Goal: Transaction & Acquisition: Purchase product/service

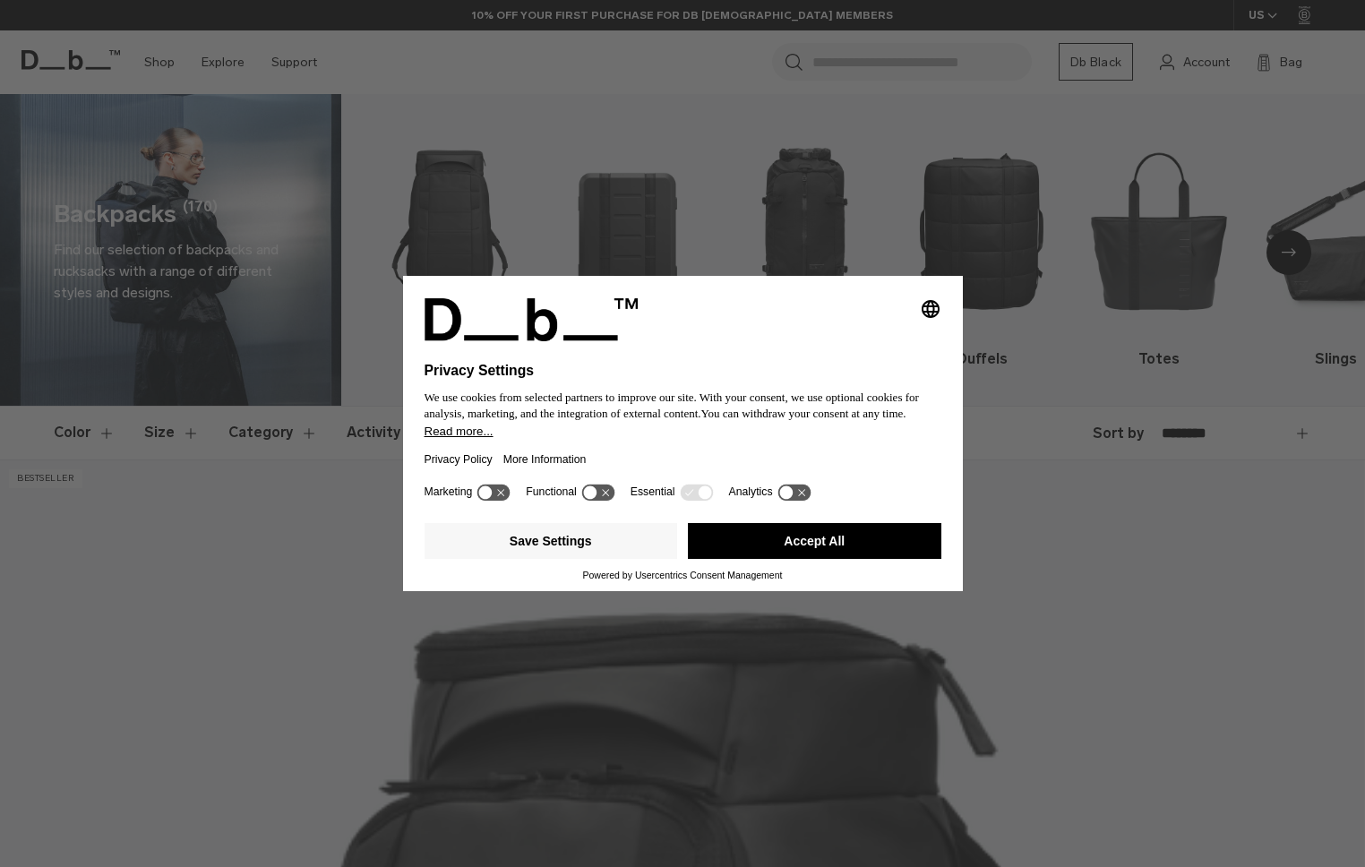
click at [800, 539] on button "Accept All" at bounding box center [815, 541] width 254 height 36
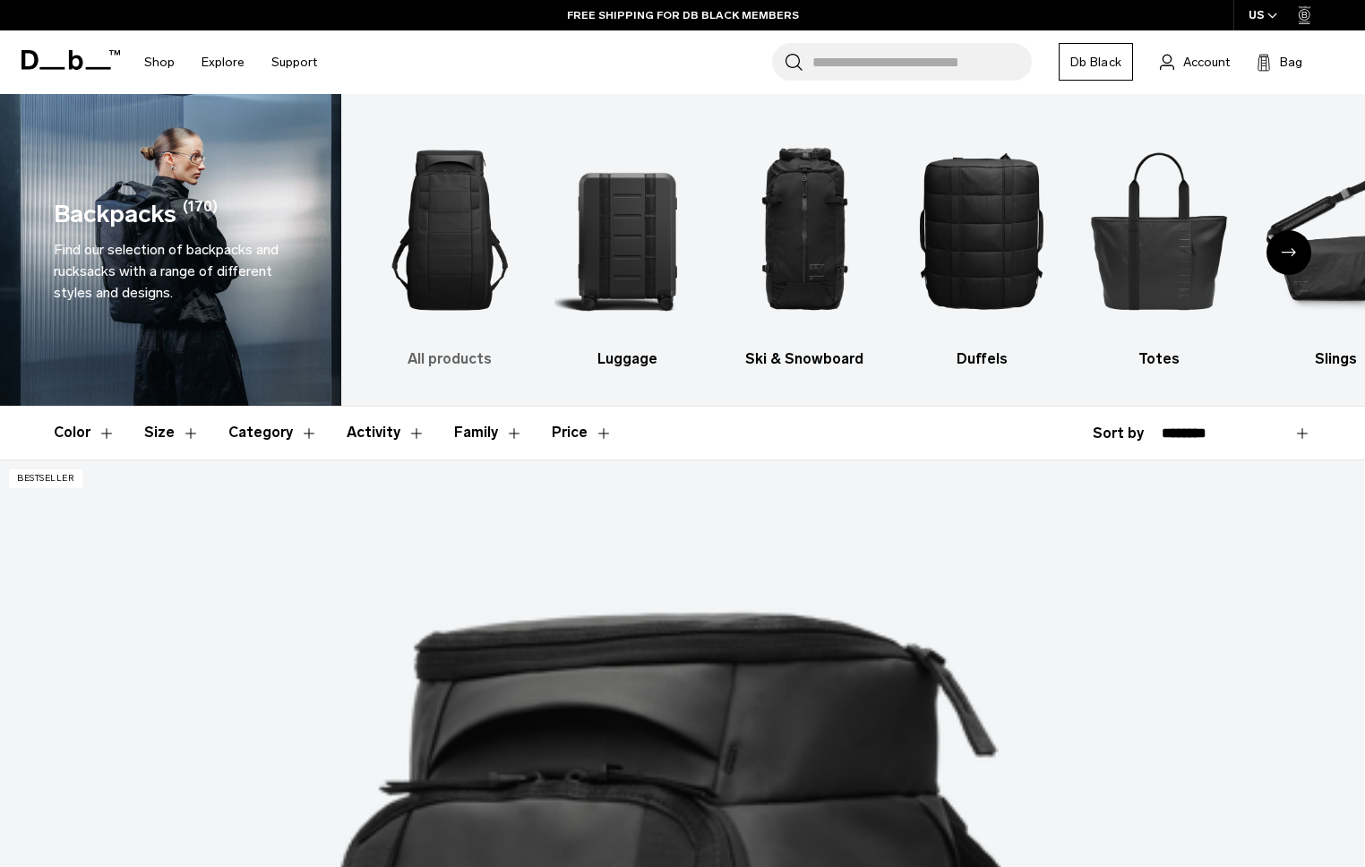
click at [438, 281] on img "1 / 10" at bounding box center [450, 230] width 146 height 219
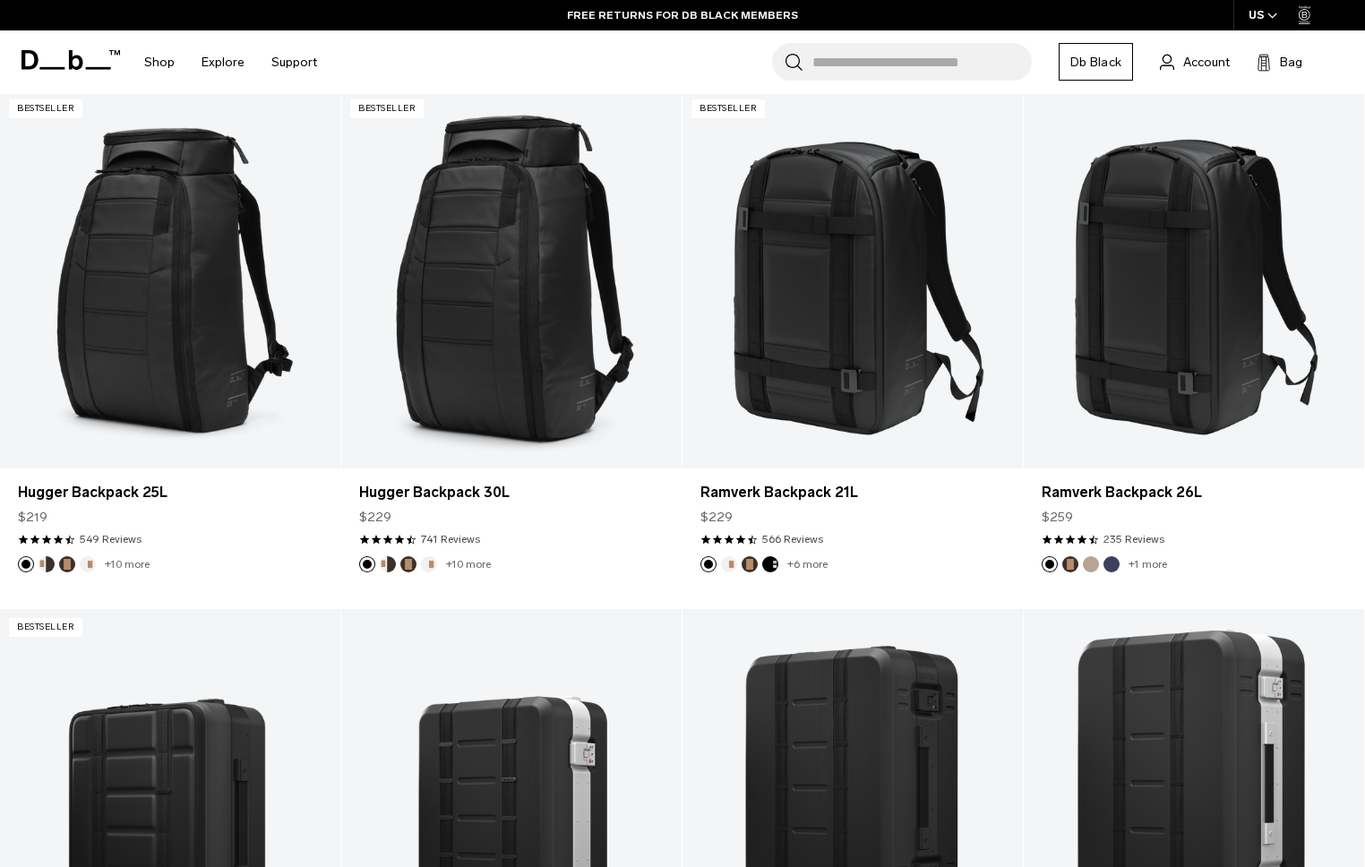
scroll to position [330, 0]
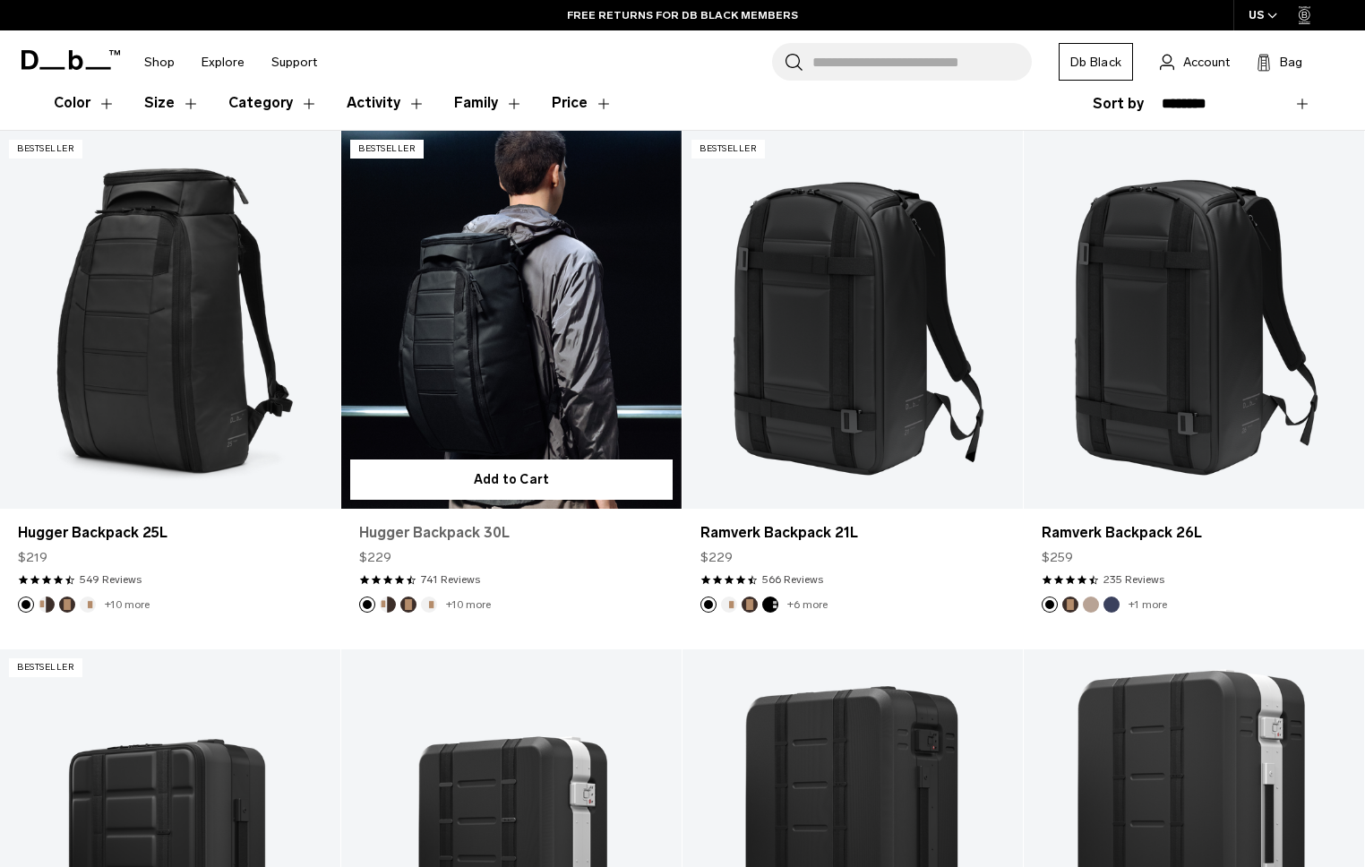
click at [437, 528] on link "Hugger Backpack 30L" at bounding box center [511, 532] width 305 height 21
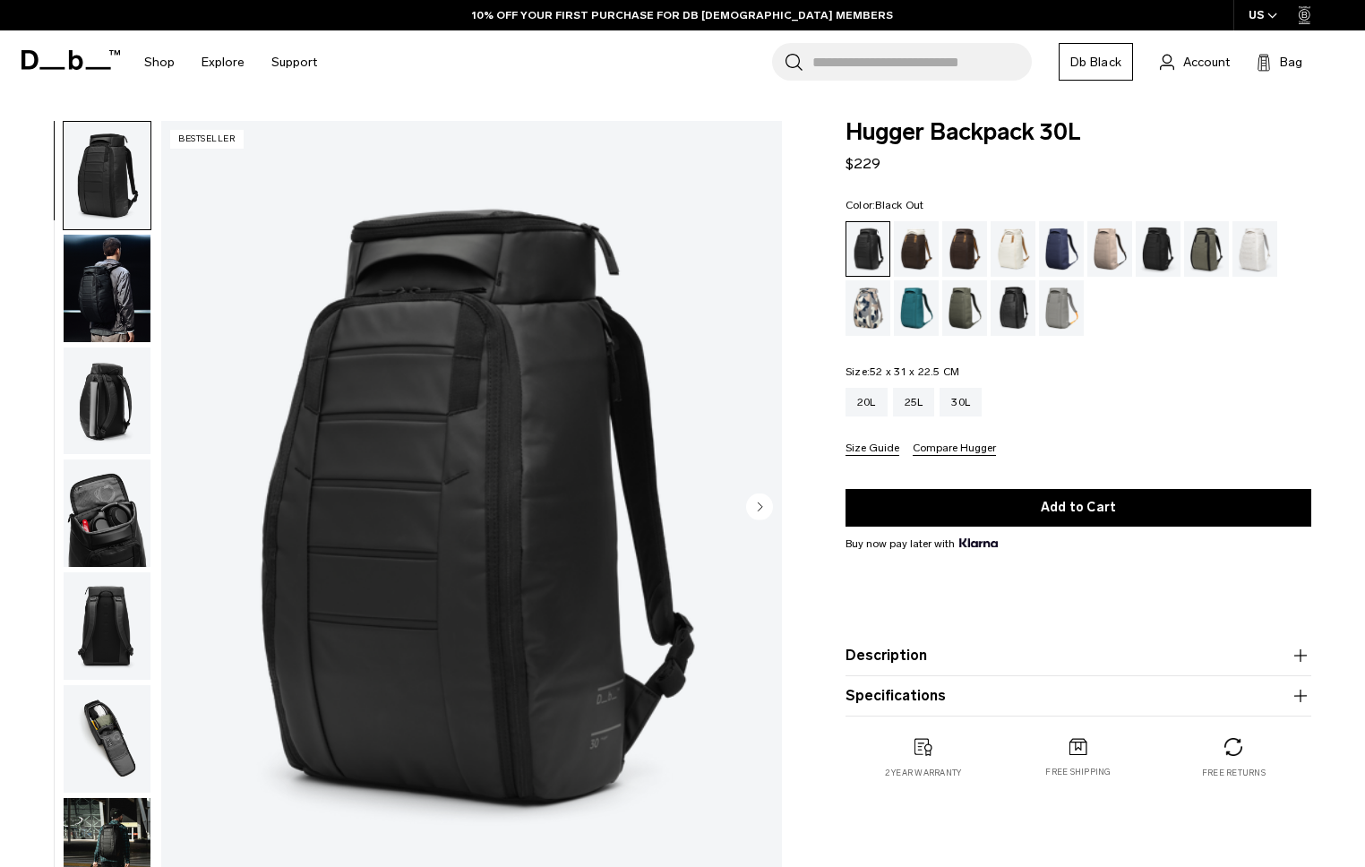
click at [111, 420] on img "button" at bounding box center [107, 401] width 87 height 107
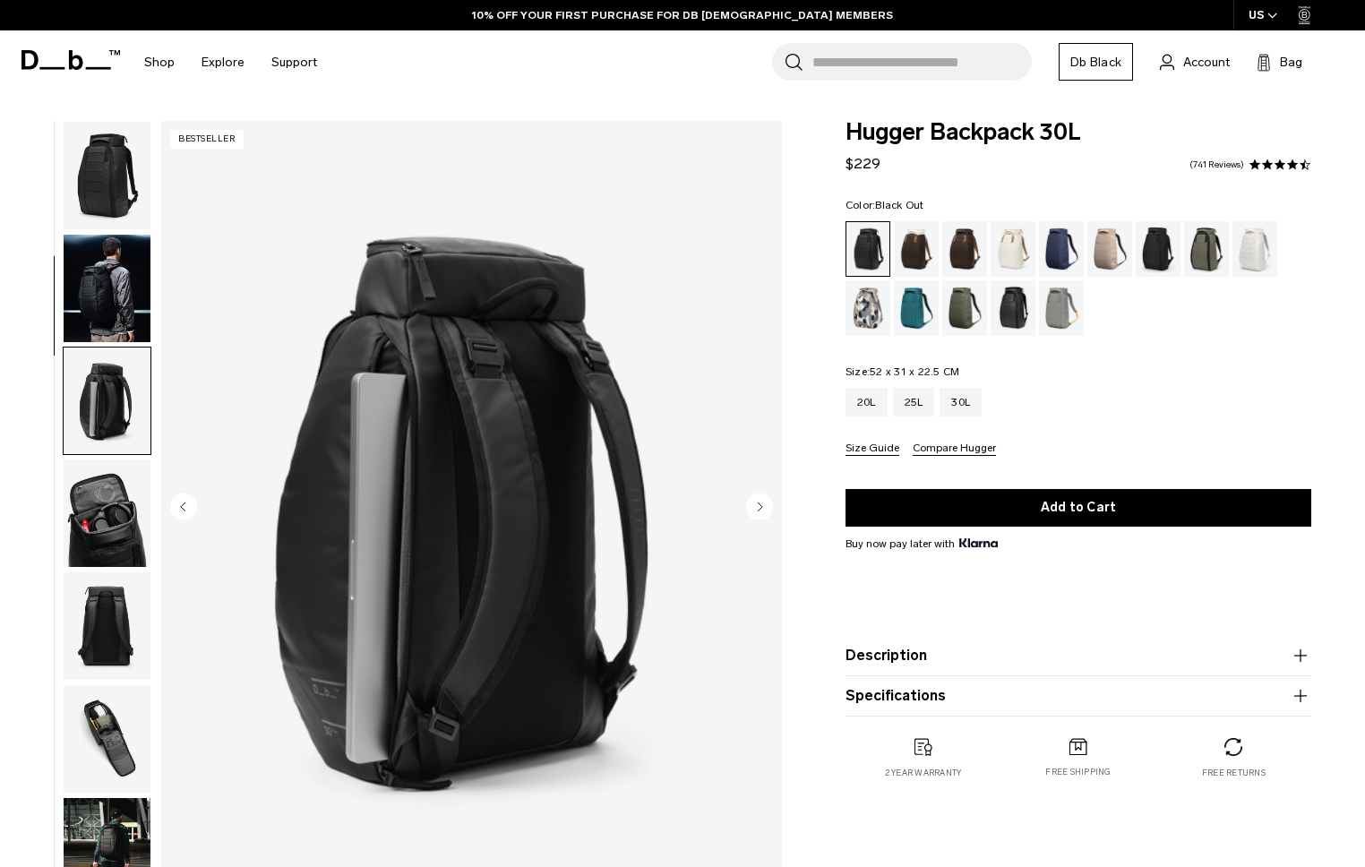
scroll to position [226, 0]
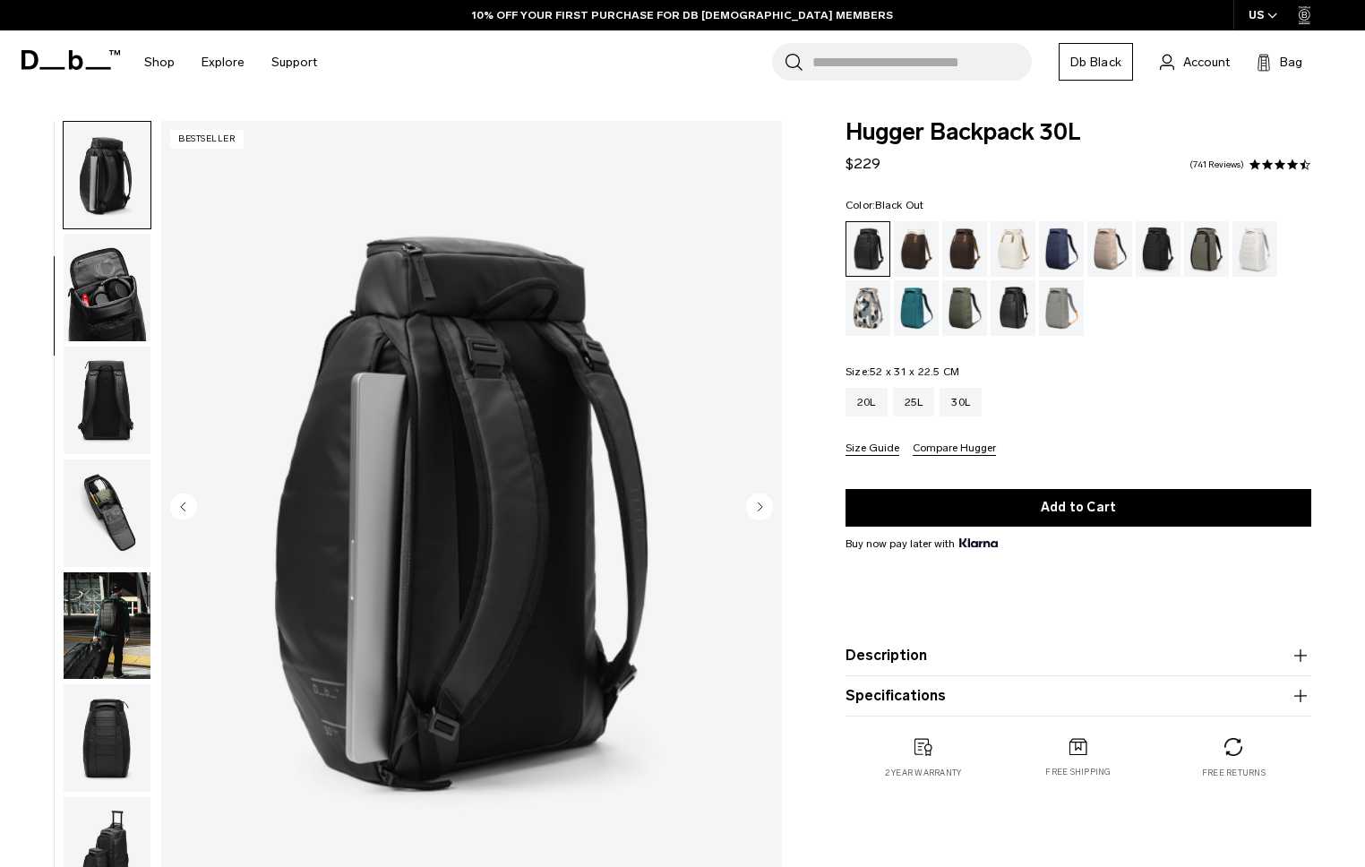
click at [99, 401] on img "button" at bounding box center [107, 400] width 87 height 107
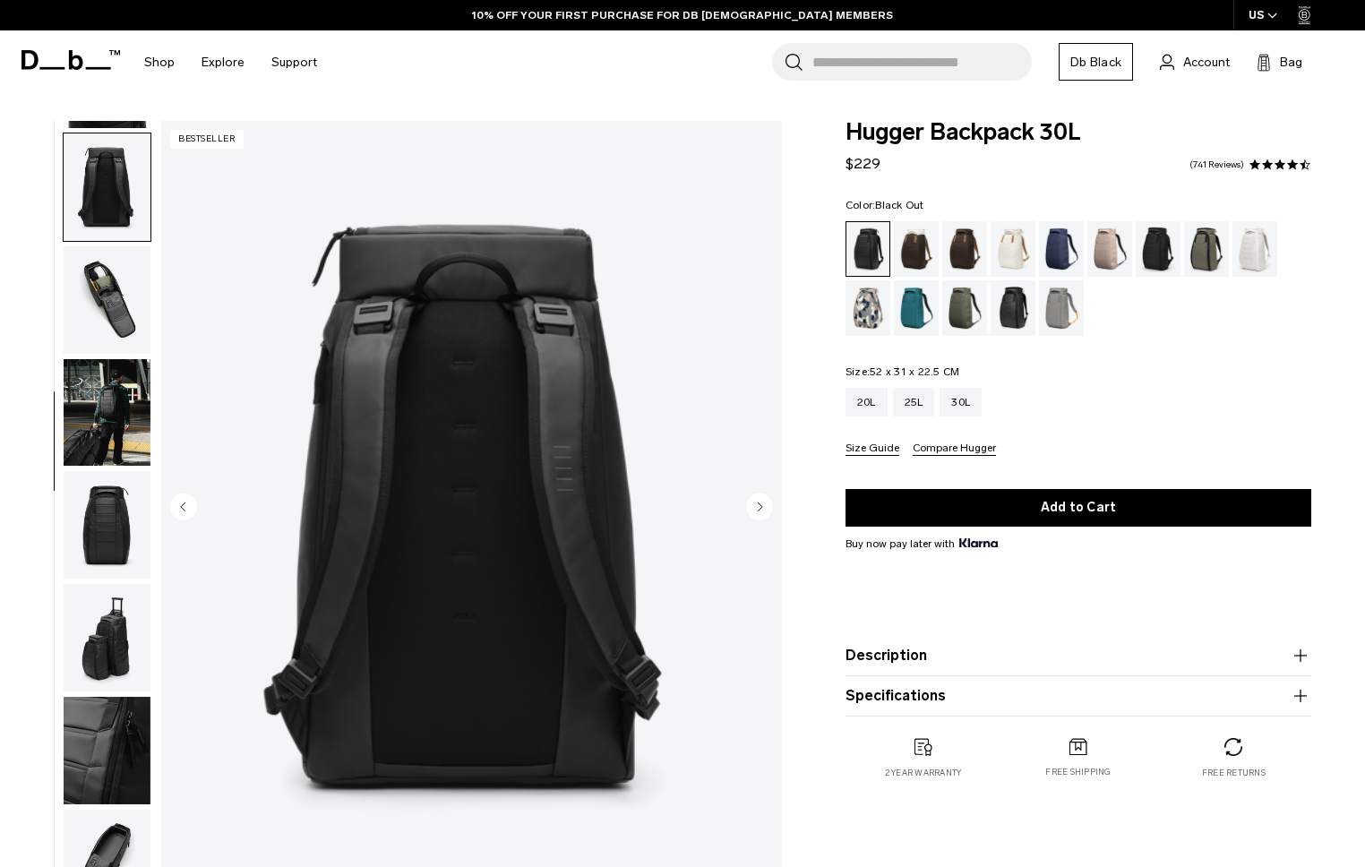
scroll to position [451, 0]
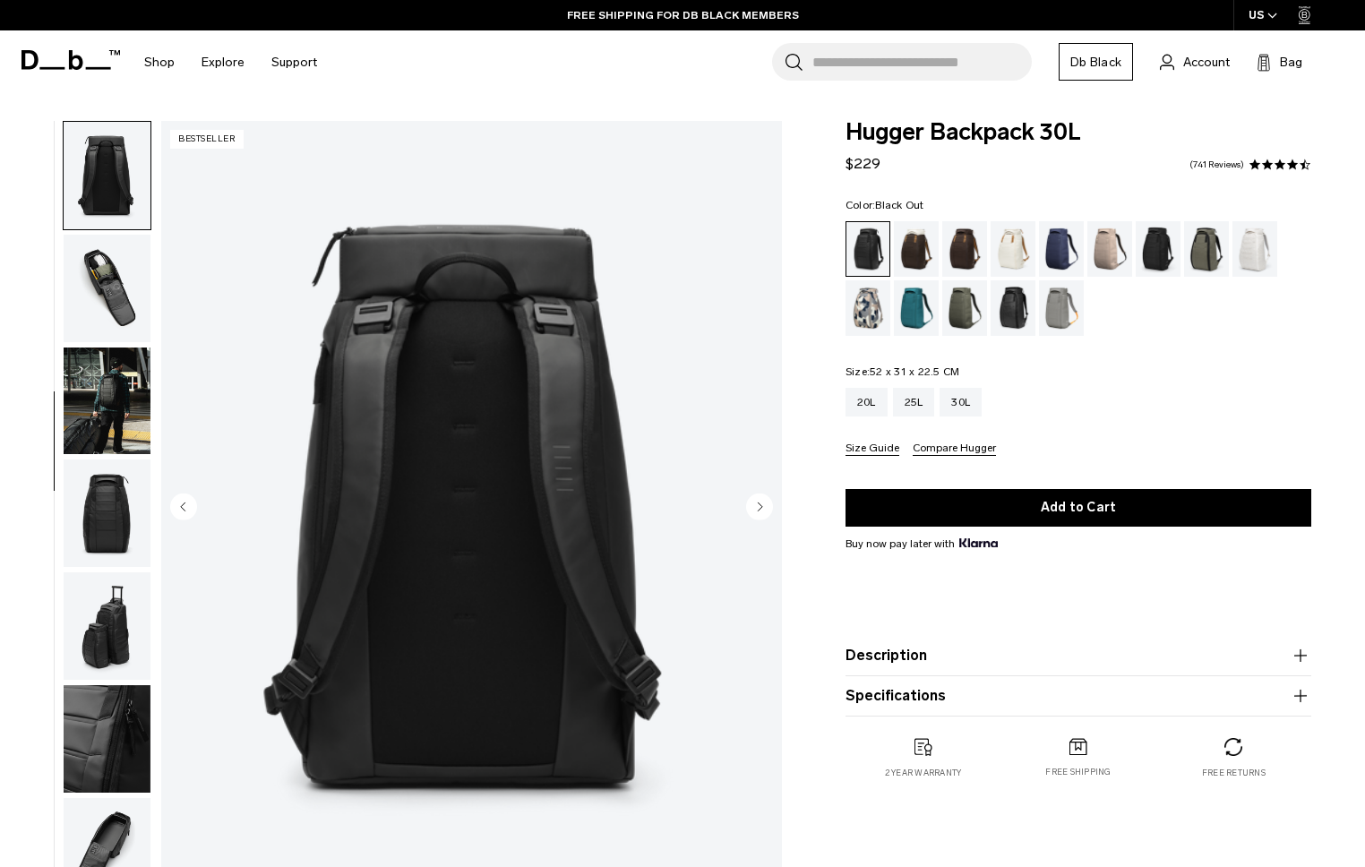
click at [97, 520] on img "button" at bounding box center [107, 513] width 87 height 107
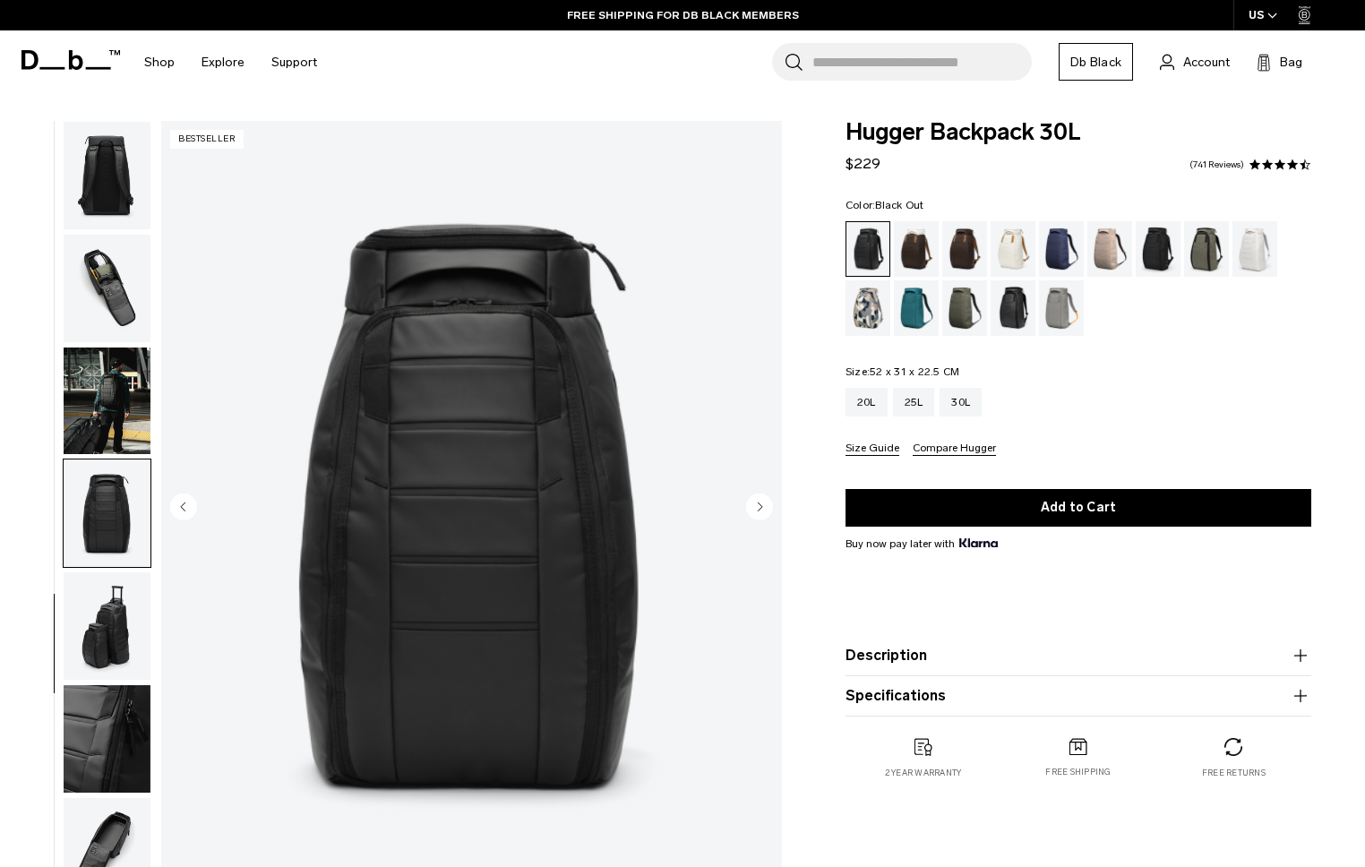
scroll to position [461, 0]
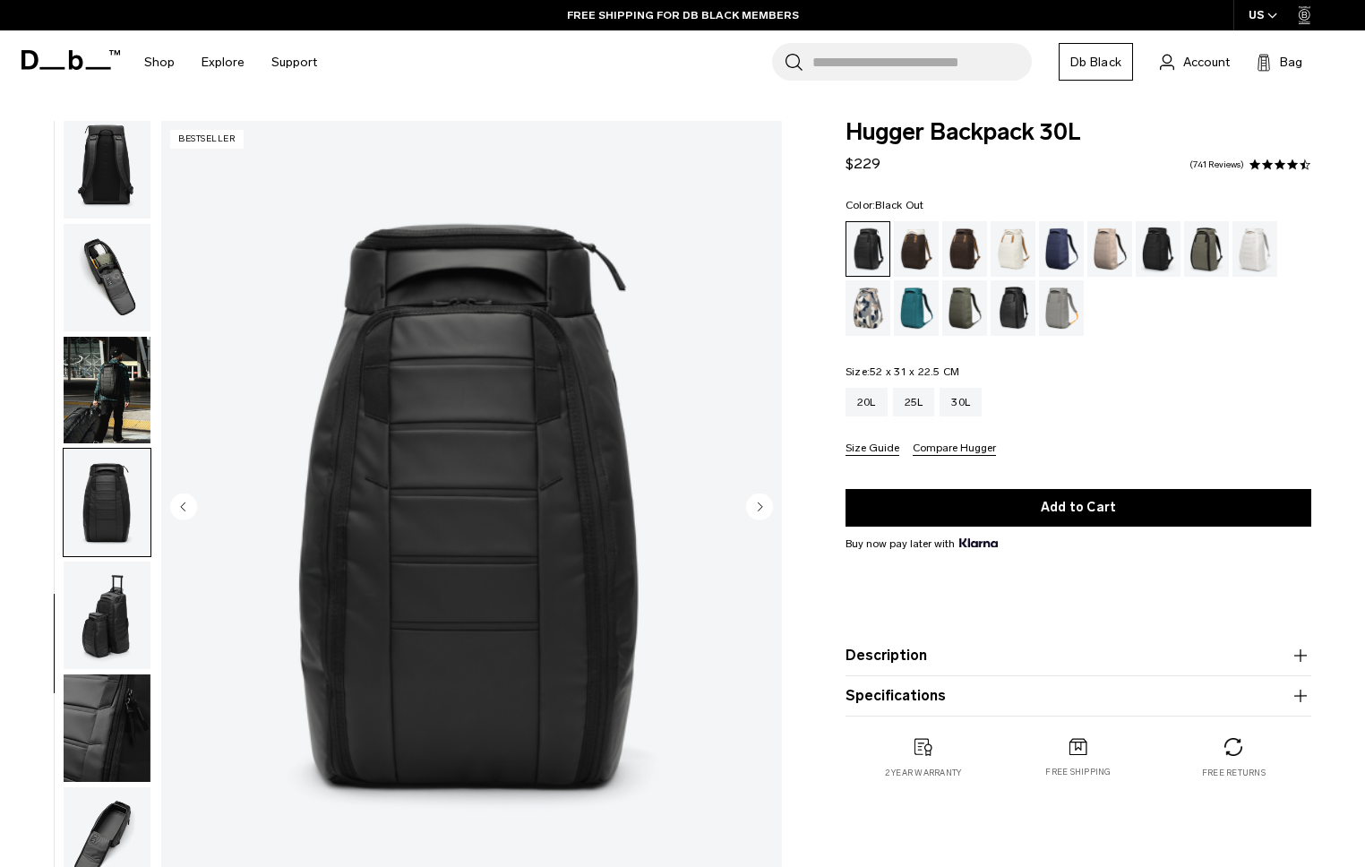
click at [107, 625] on img "button" at bounding box center [107, 615] width 87 height 107
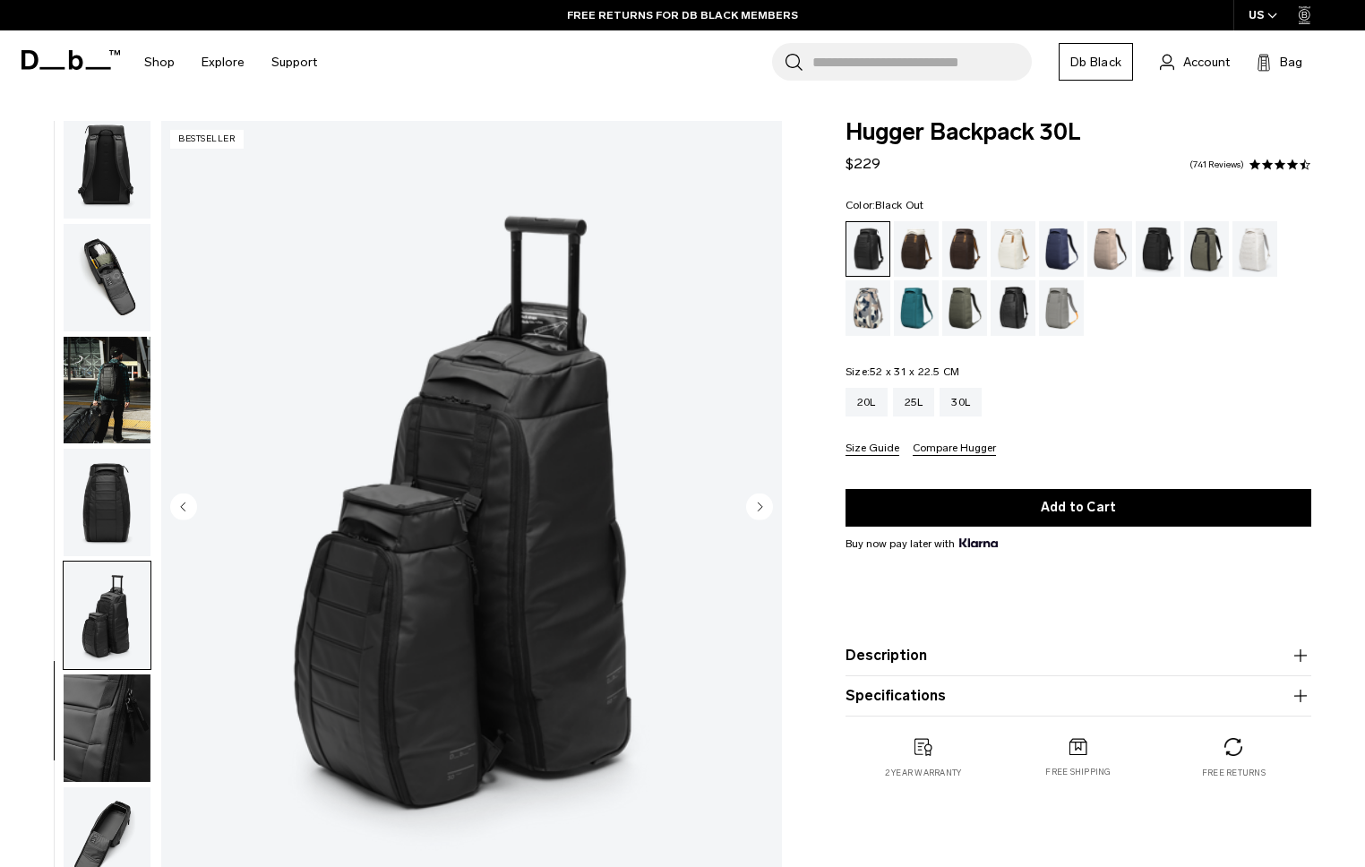
click at [110, 708] on img "button" at bounding box center [107, 728] width 87 height 107
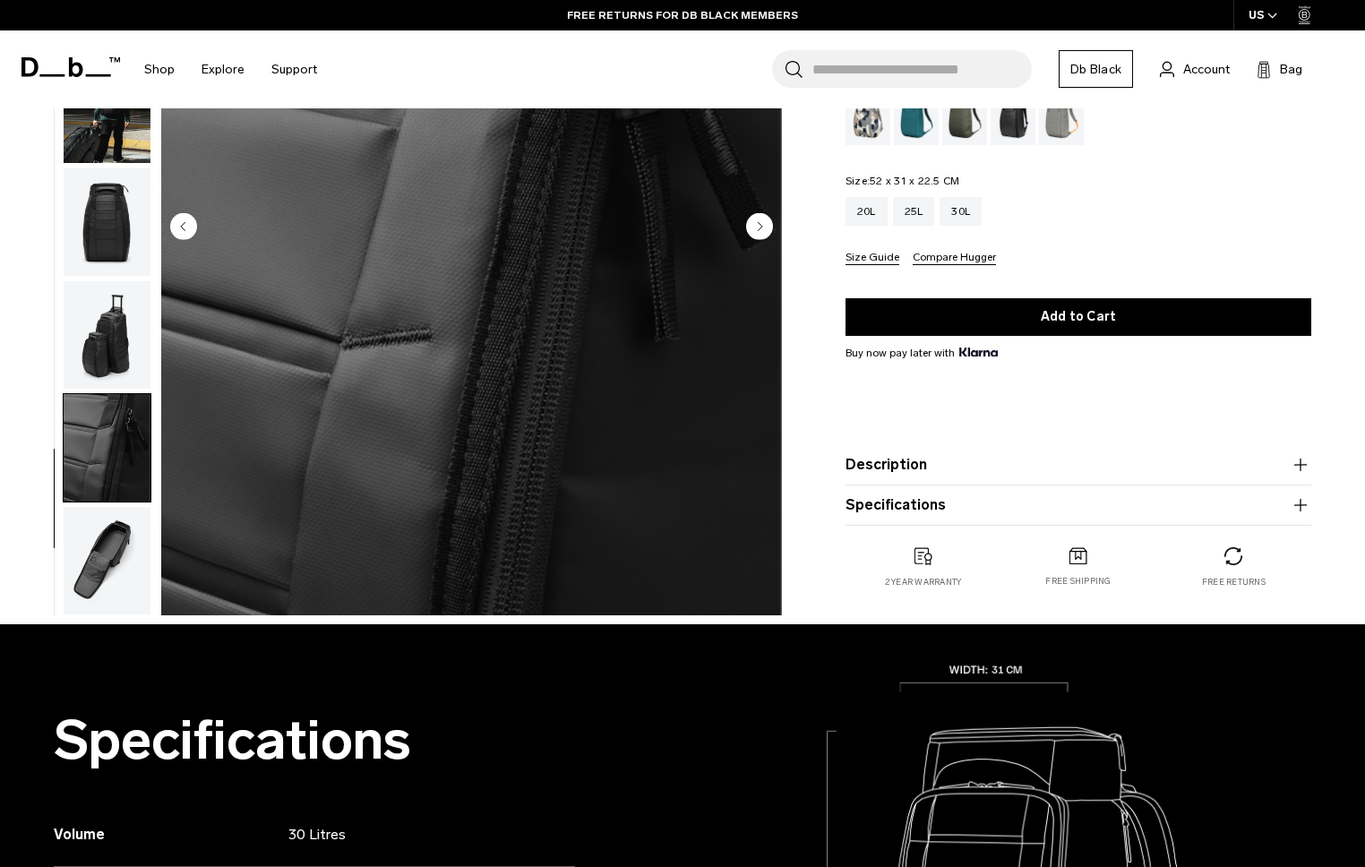
scroll to position [311, 0]
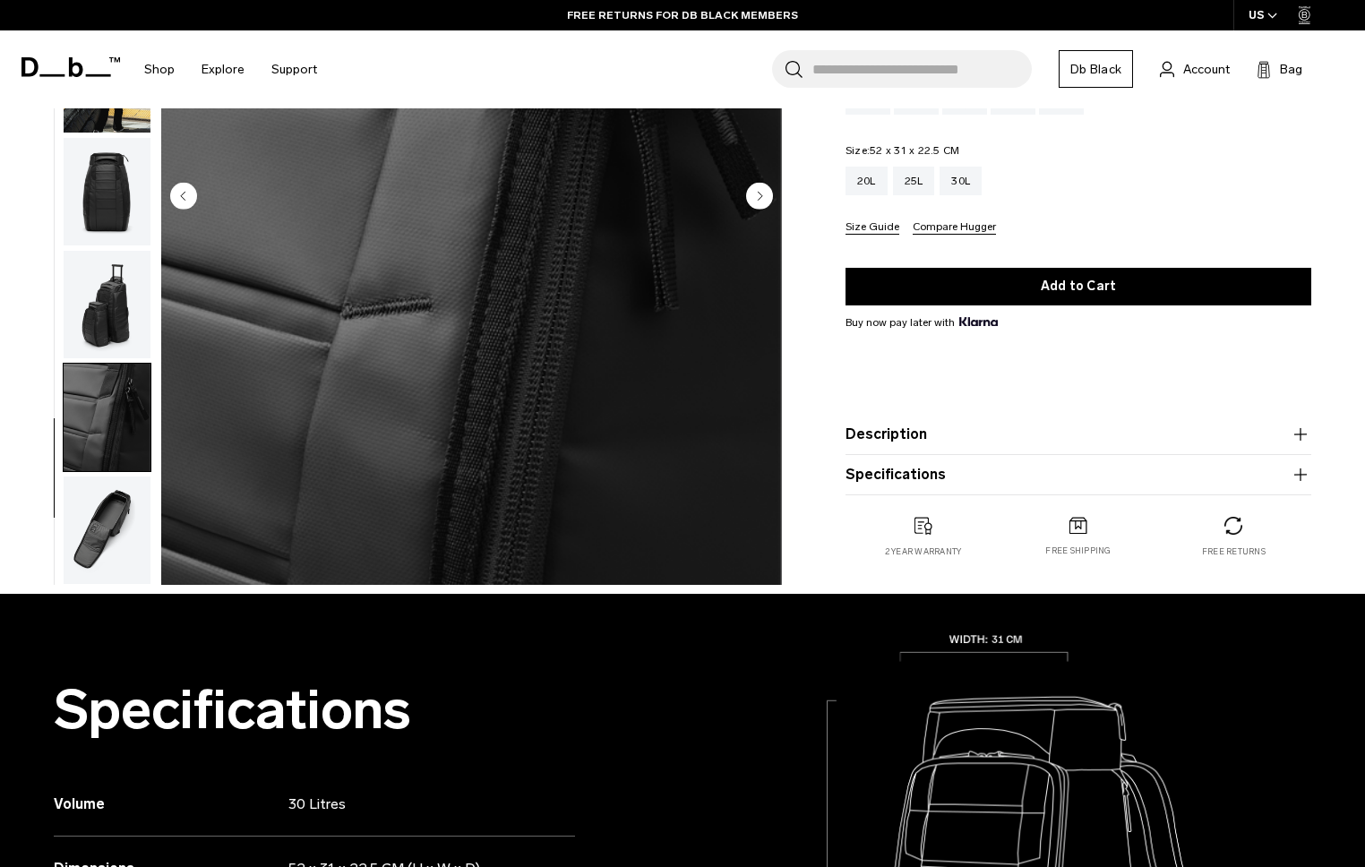
click at [113, 512] on img "button" at bounding box center [107, 530] width 87 height 107
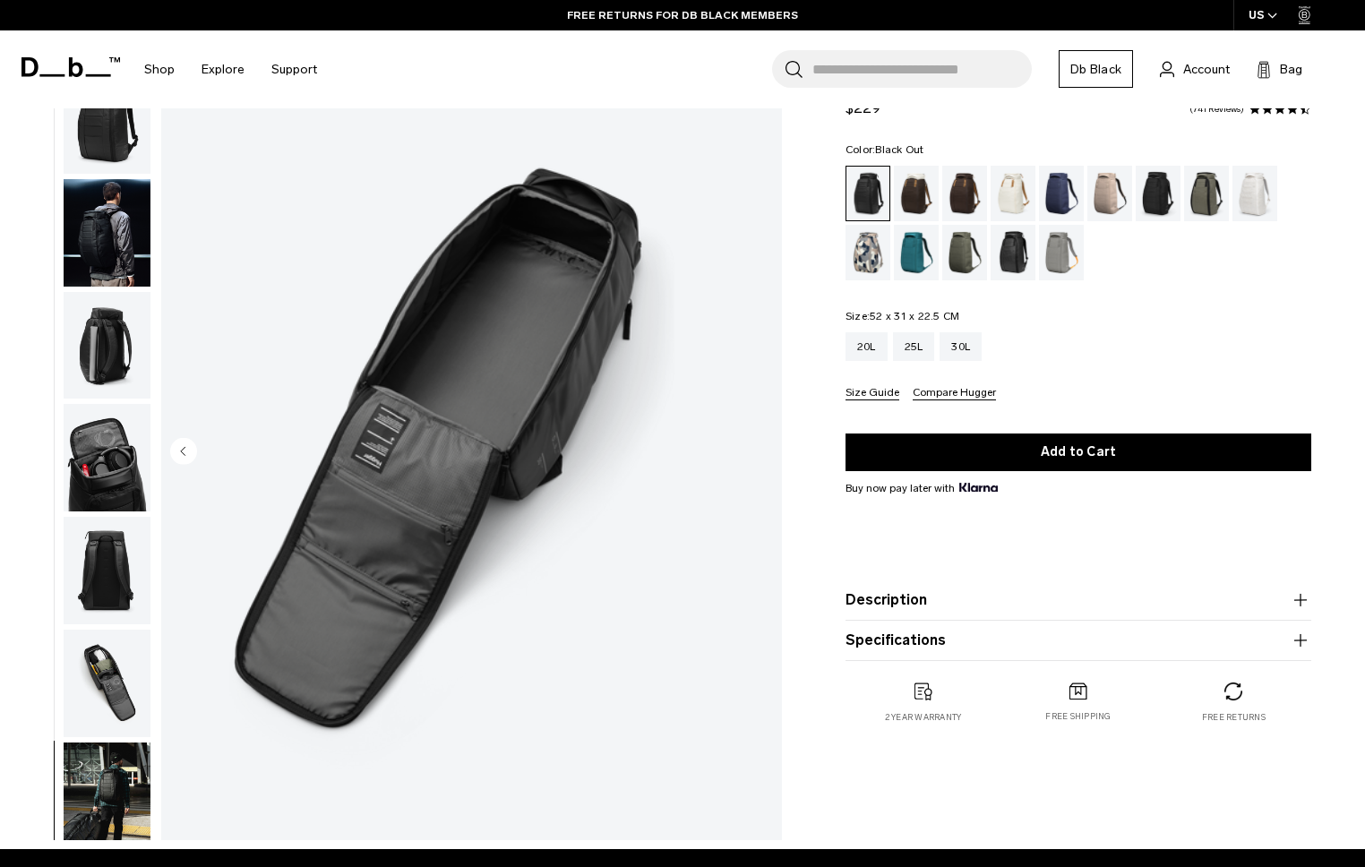
scroll to position [0, 0]
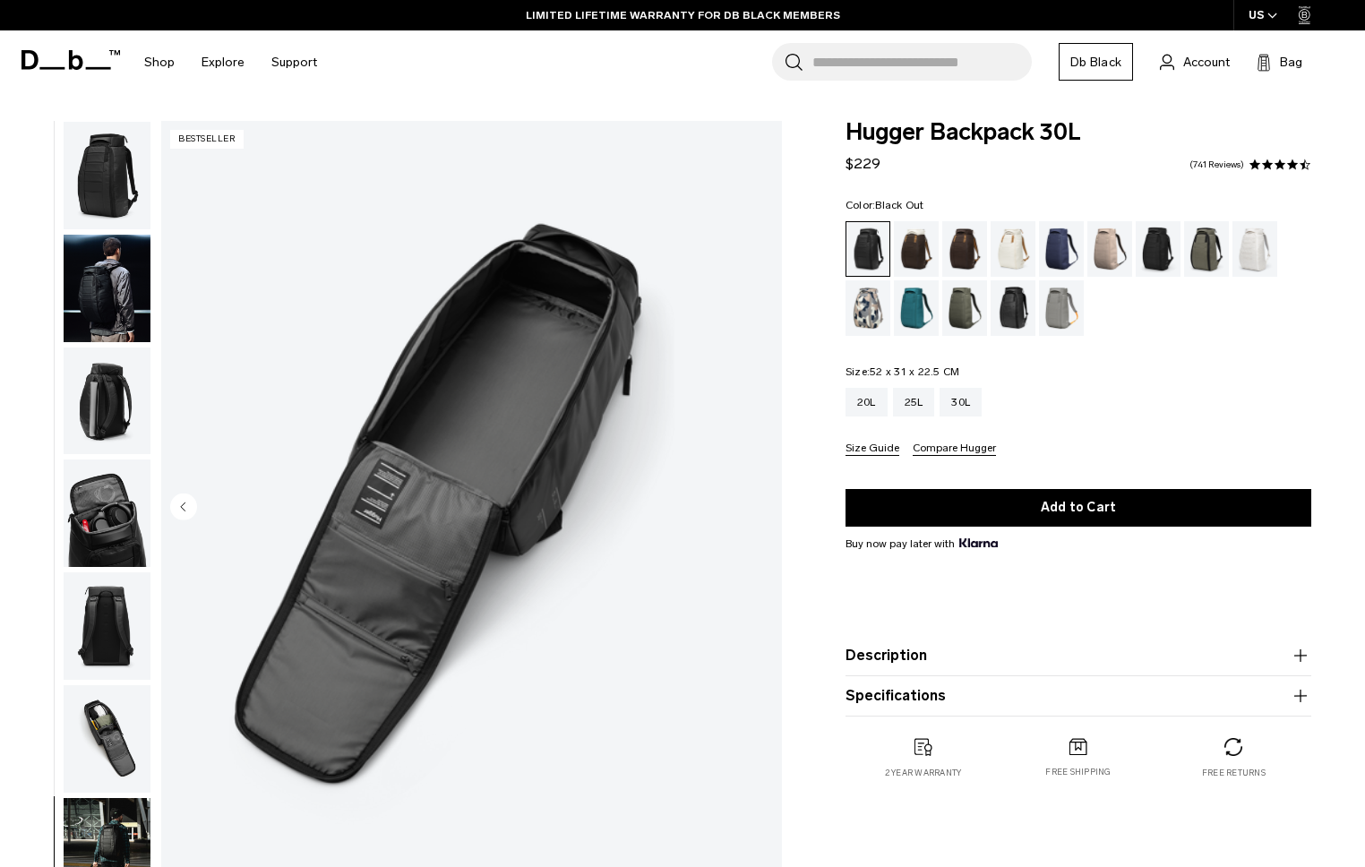
click at [105, 478] on img "button" at bounding box center [107, 513] width 87 height 107
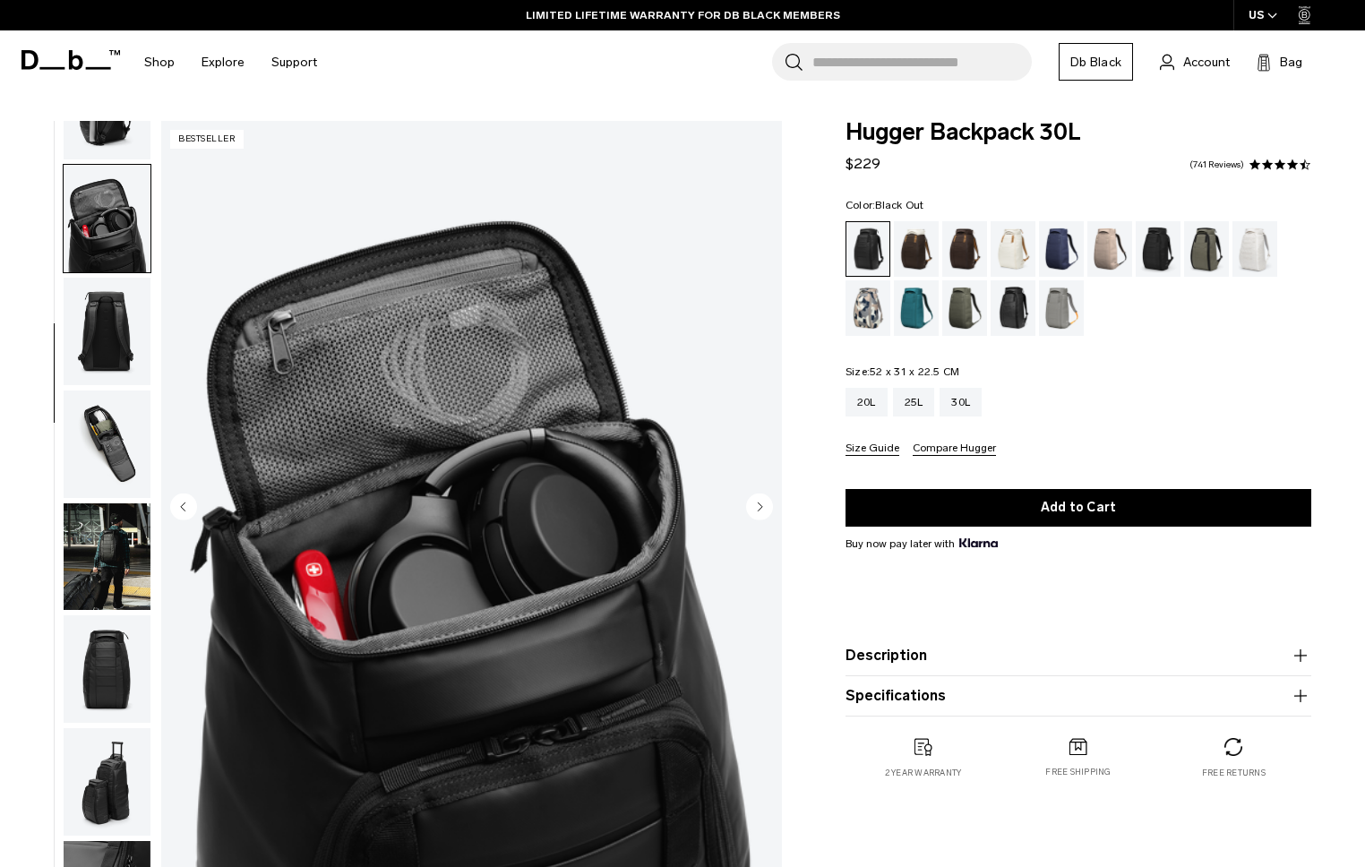
scroll to position [338, 0]
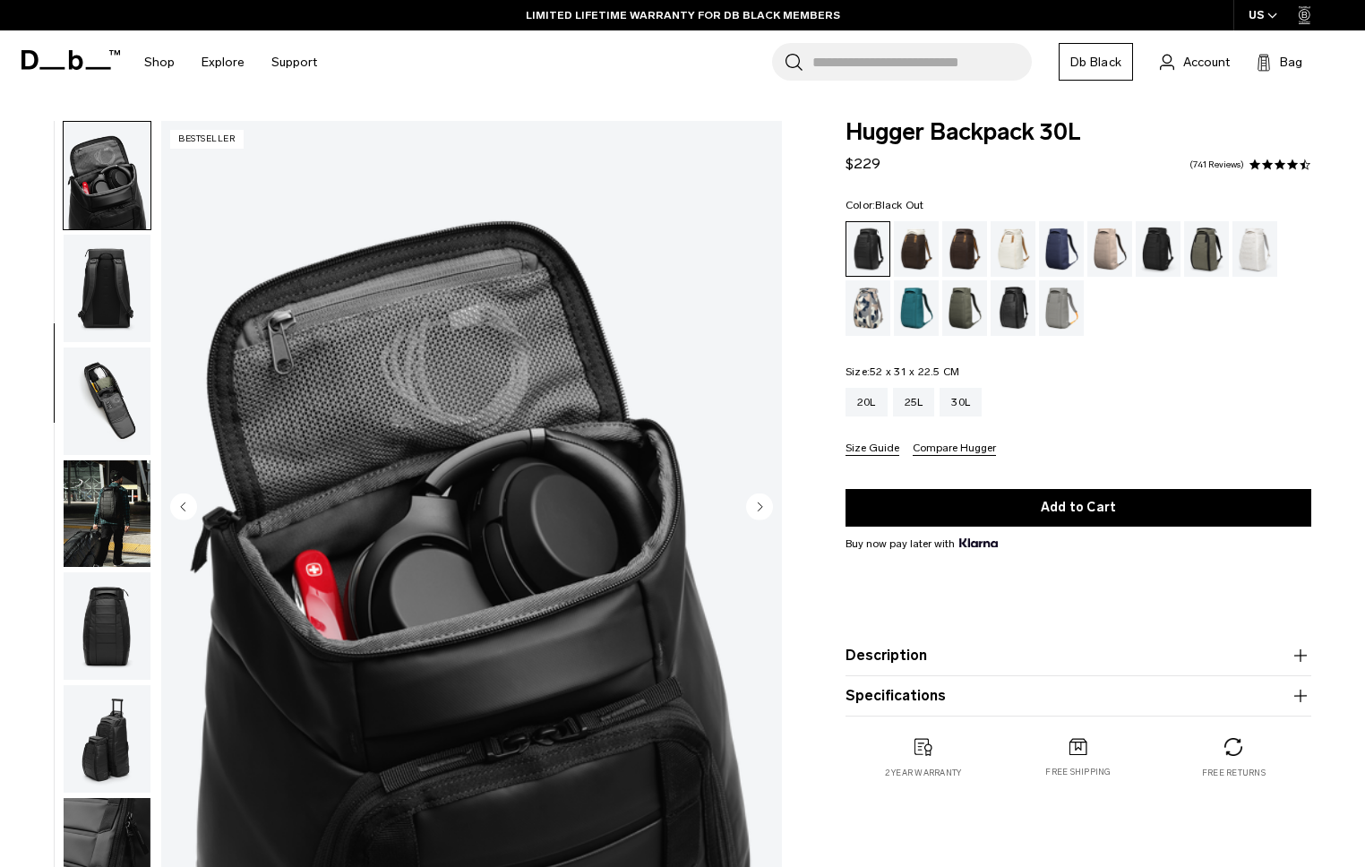
click at [115, 248] on img "button" at bounding box center [107, 288] width 87 height 107
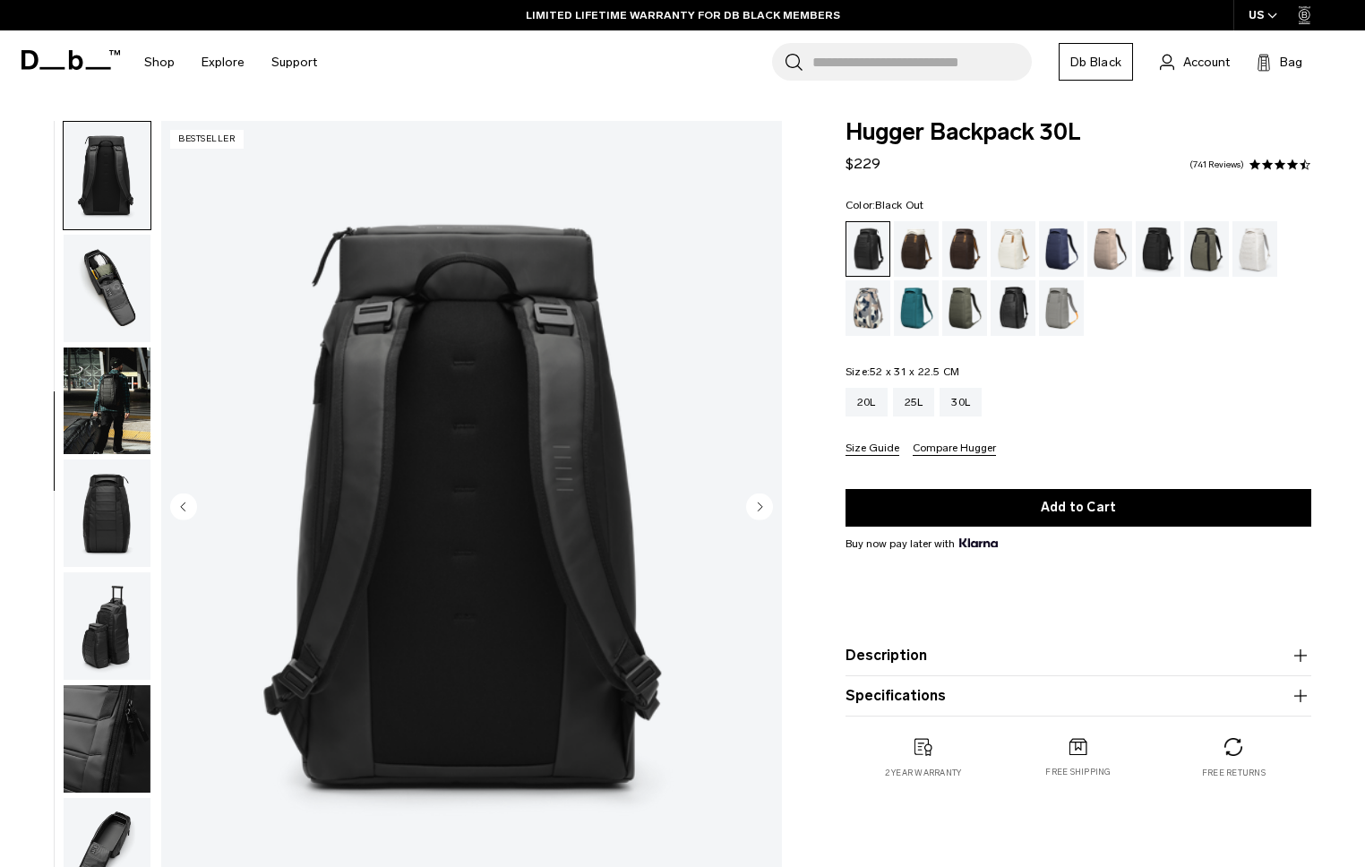
click at [108, 256] on img "button" at bounding box center [107, 288] width 87 height 107
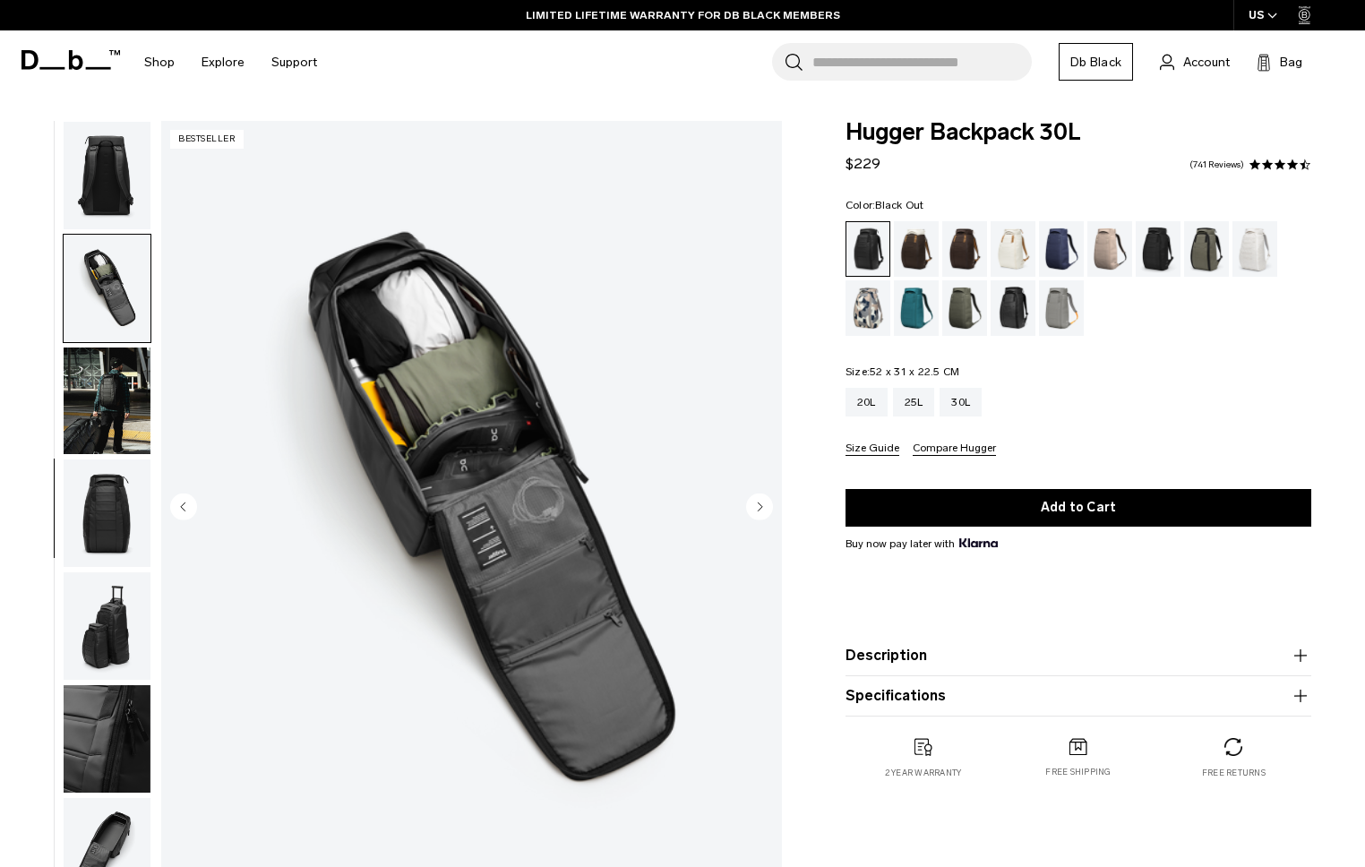
scroll to position [461, 0]
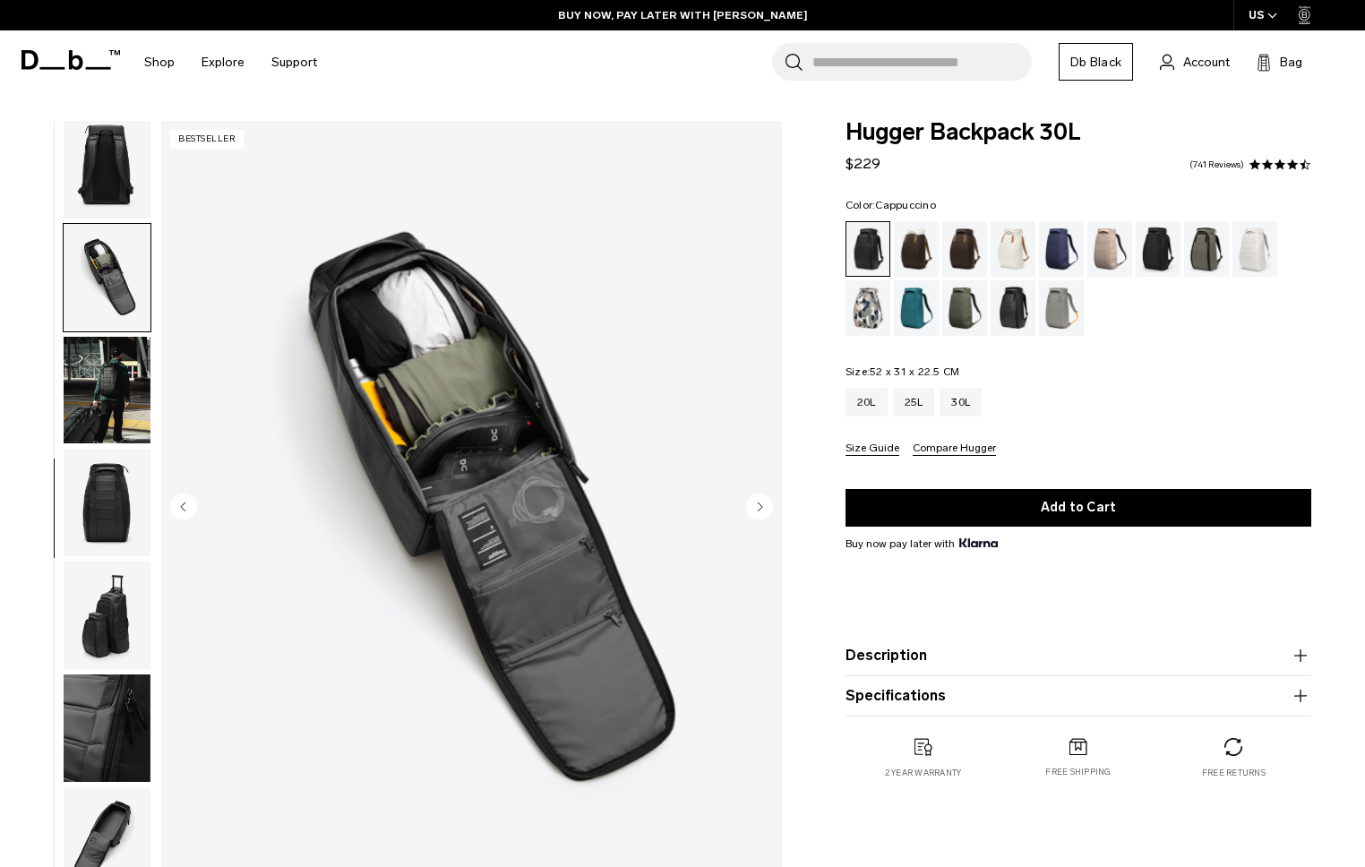
click at [913, 254] on div "Cappuccino" at bounding box center [917, 249] width 46 height 56
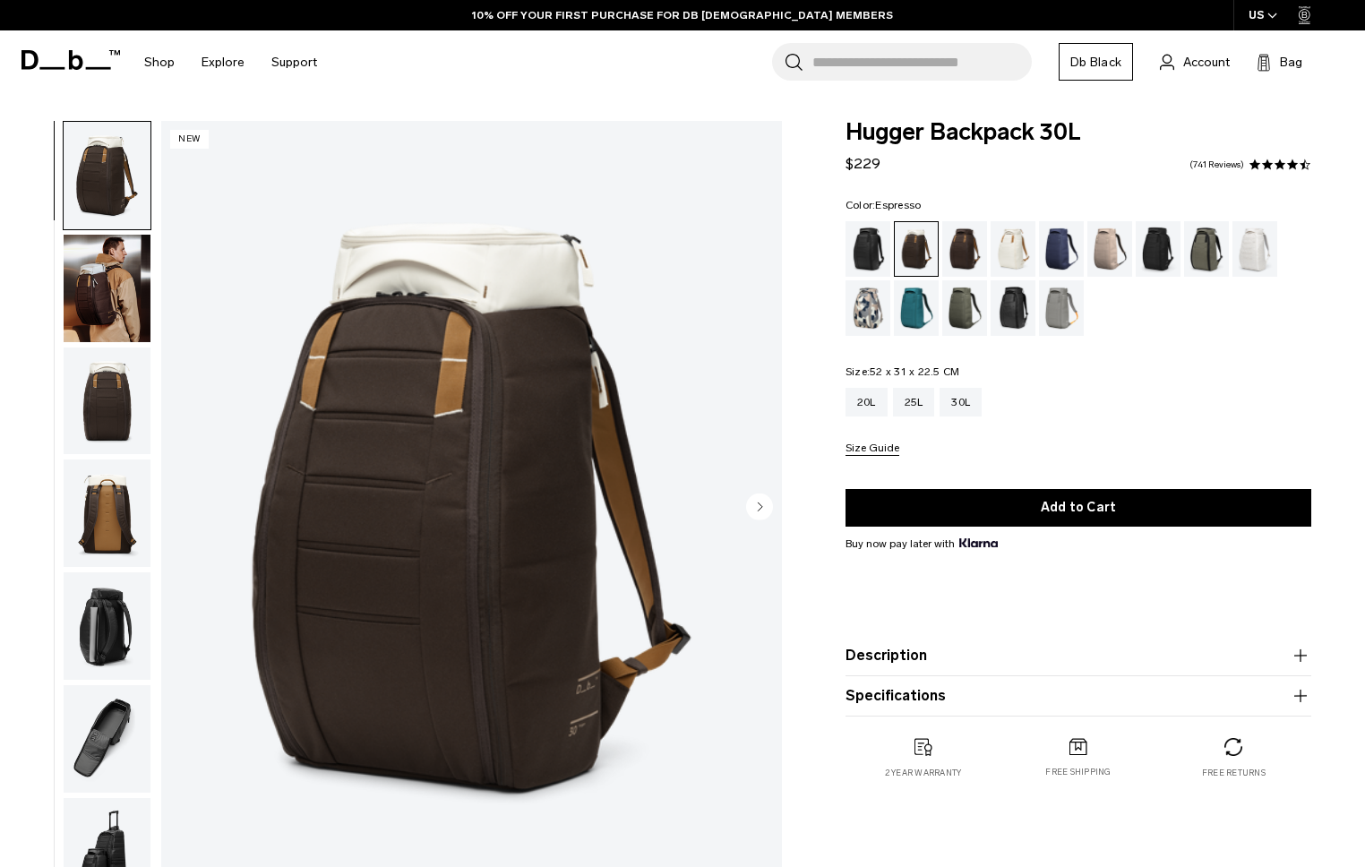
click at [972, 262] on div "Espresso" at bounding box center [965, 249] width 46 height 56
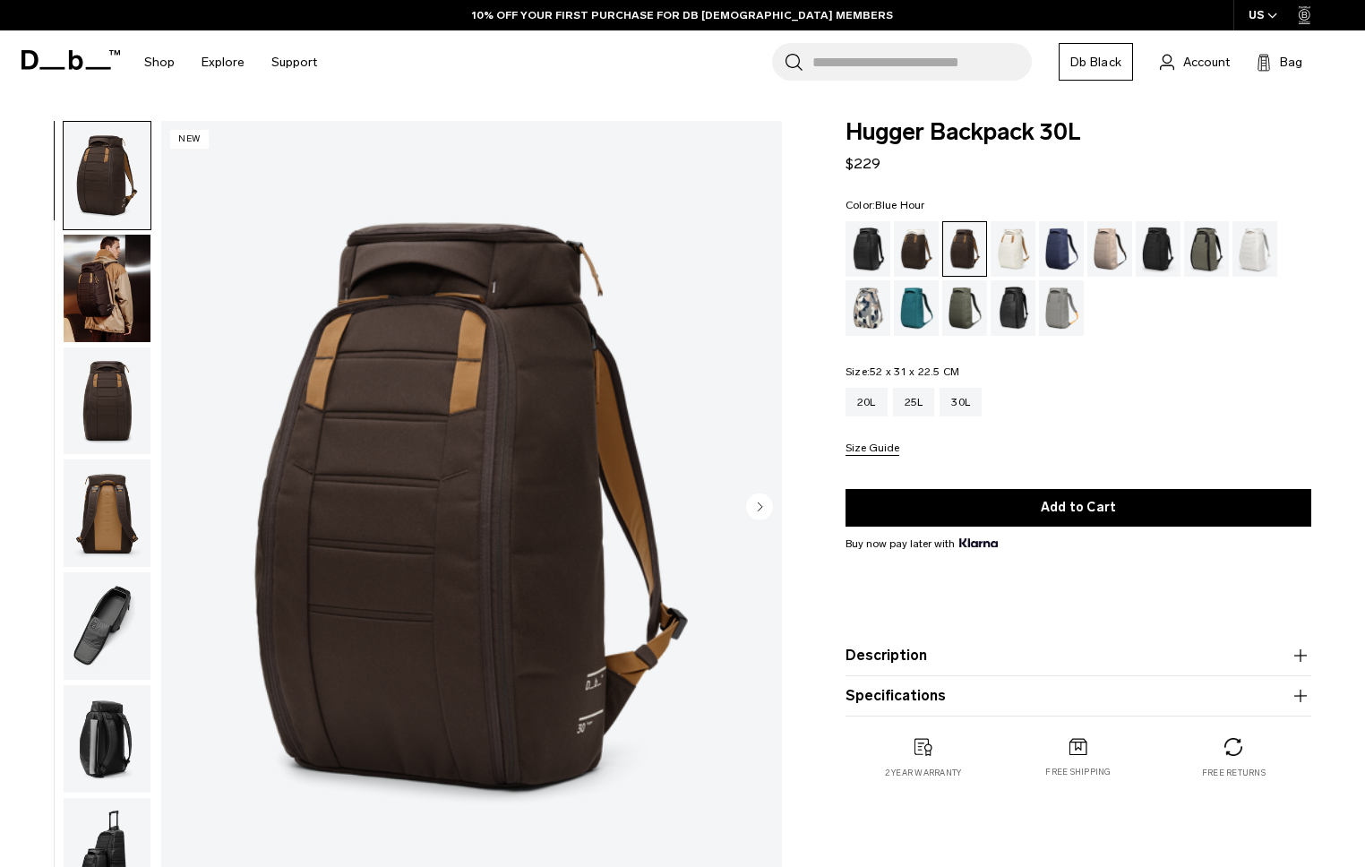
click at [1067, 249] on div "Blue Hour" at bounding box center [1062, 249] width 46 height 56
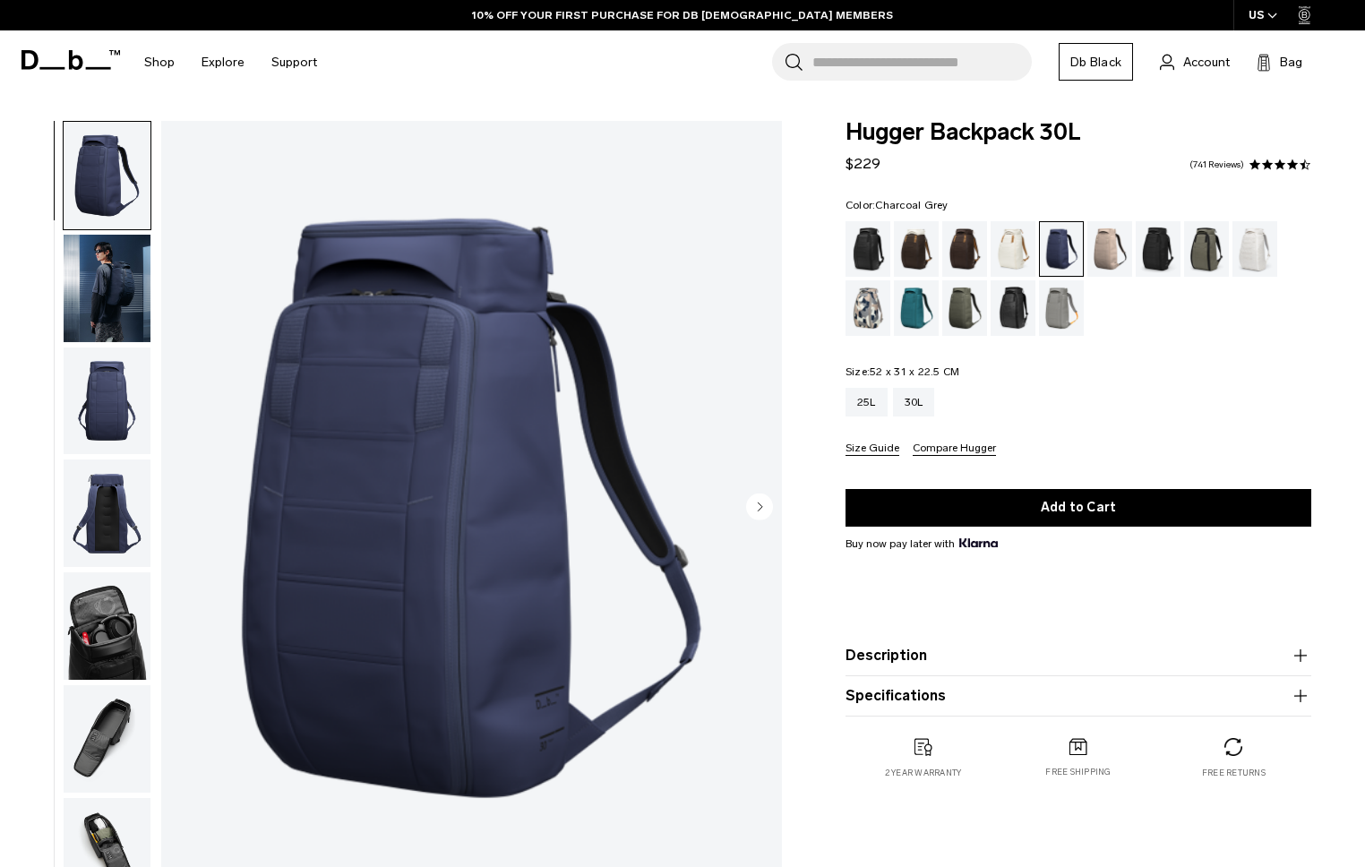
click at [1154, 251] on div "Charcoal Grey" at bounding box center [1159, 249] width 46 height 56
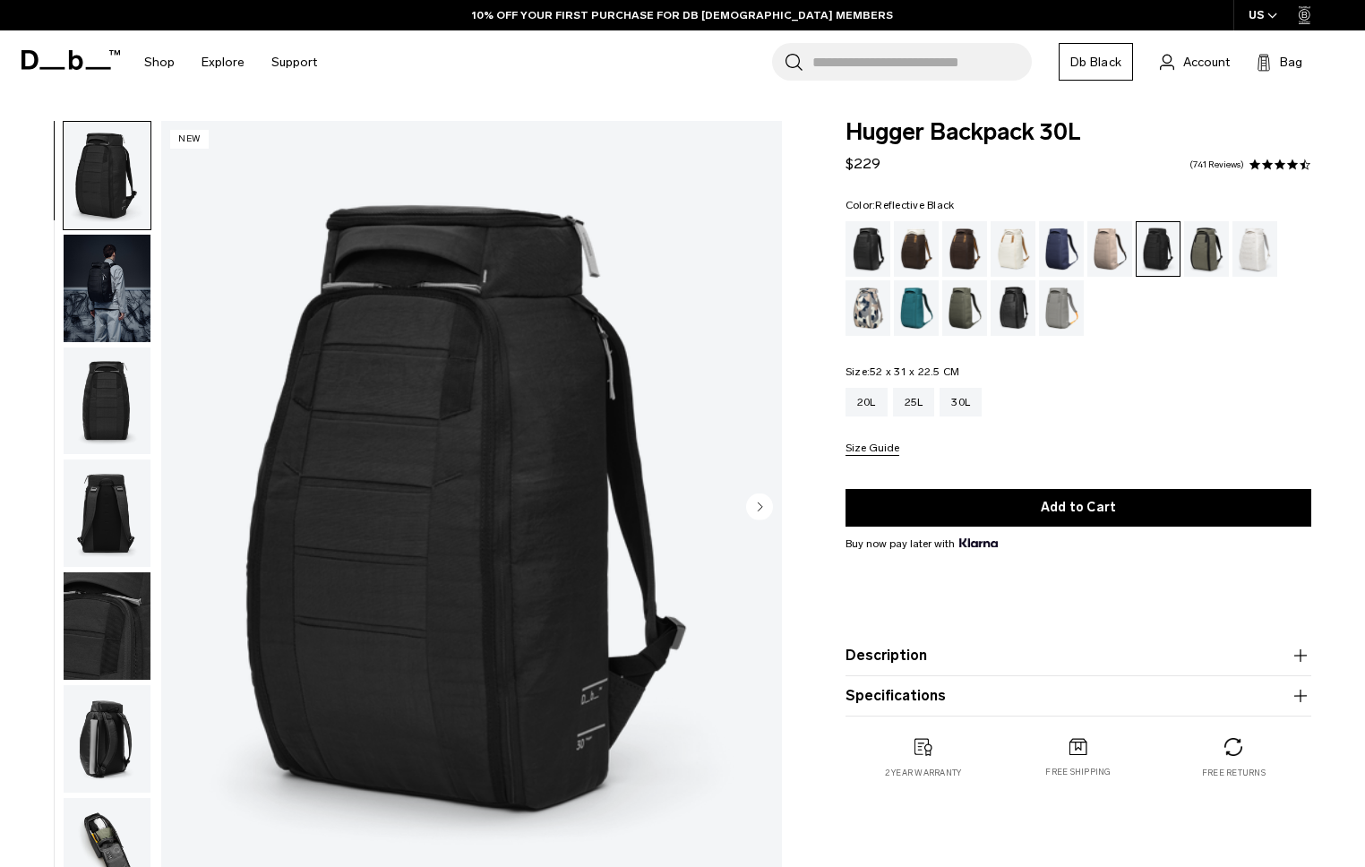
click at [1023, 310] on div "Reflective Black" at bounding box center [1014, 308] width 46 height 56
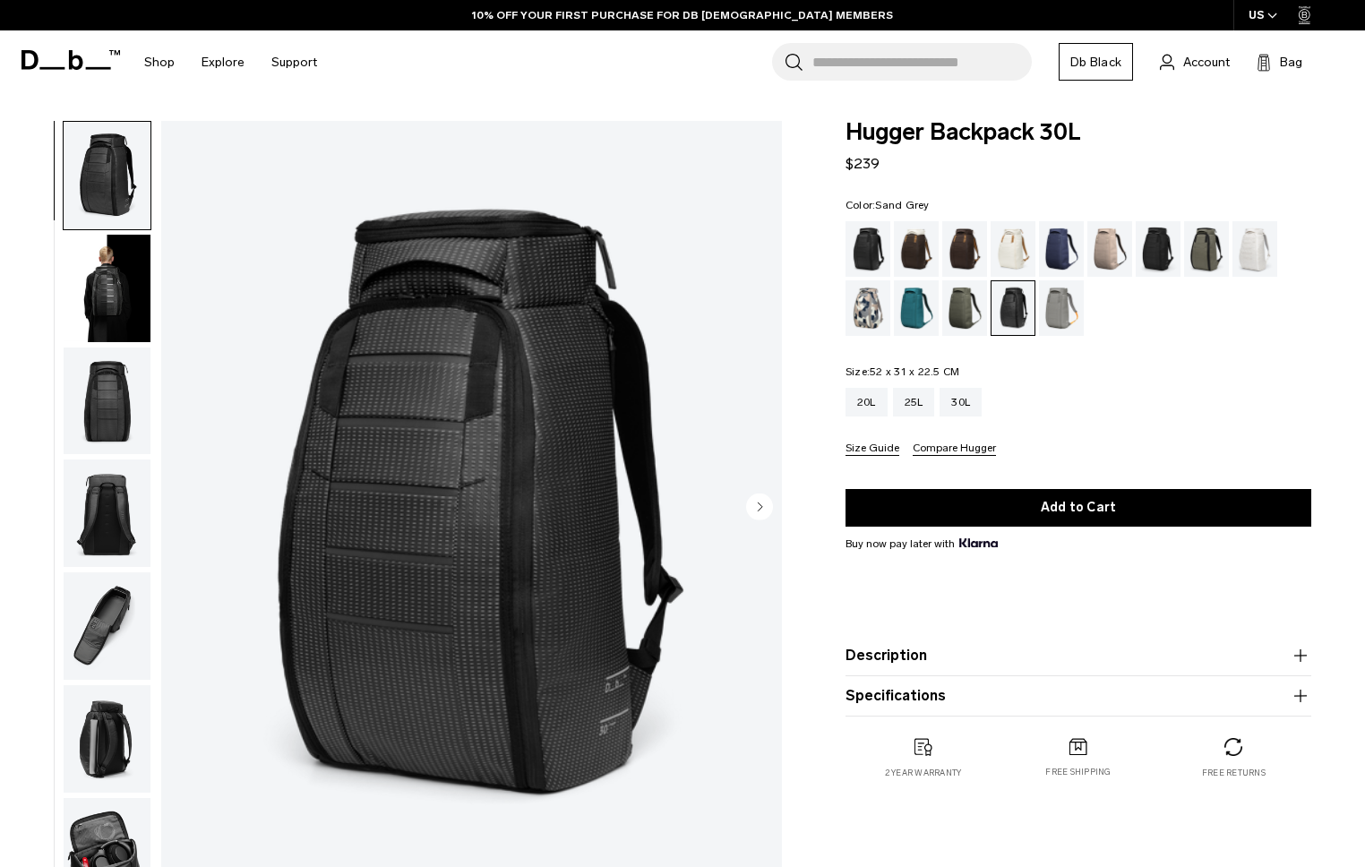
click at [1046, 312] on div "Sand Grey" at bounding box center [1062, 308] width 46 height 56
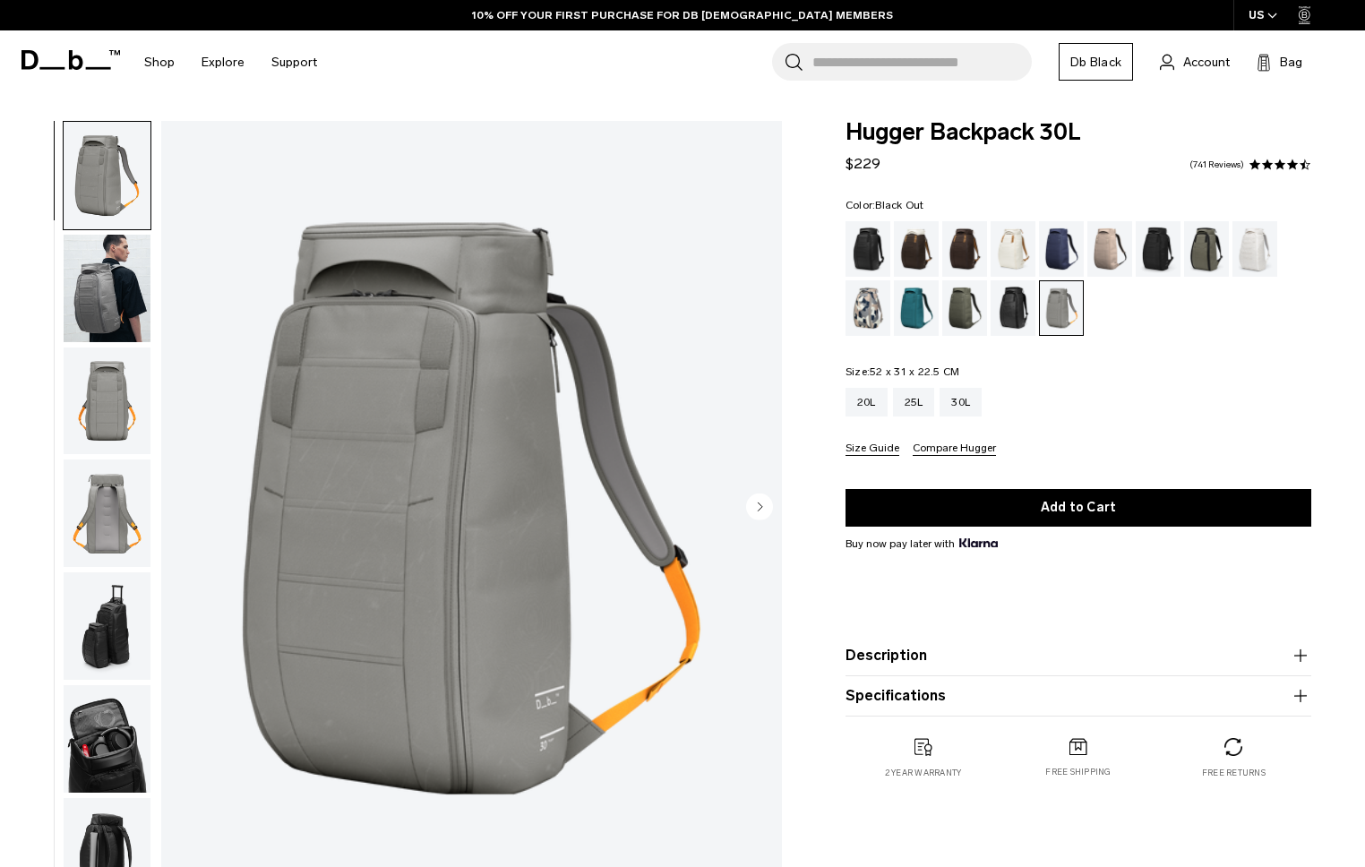
click at [866, 227] on div "Black Out" at bounding box center [869, 249] width 46 height 56
